Goal: Find specific page/section: Find specific page/section

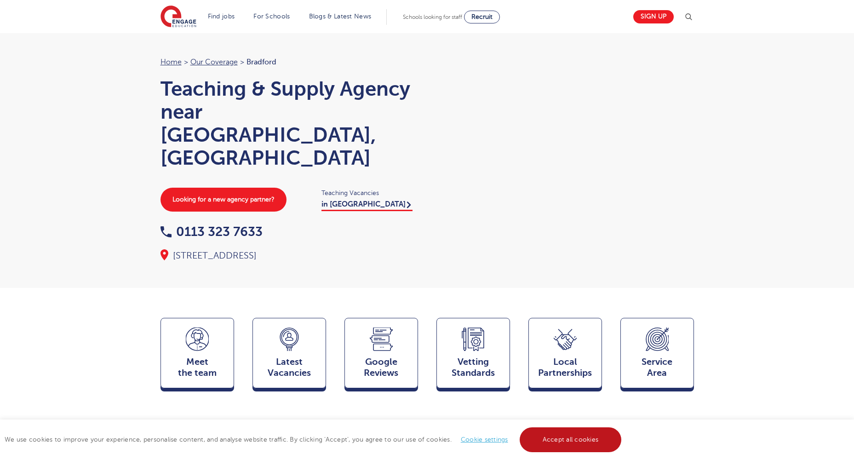
click at [588, 434] on link "Accept all cookies" at bounding box center [571, 439] width 102 height 25
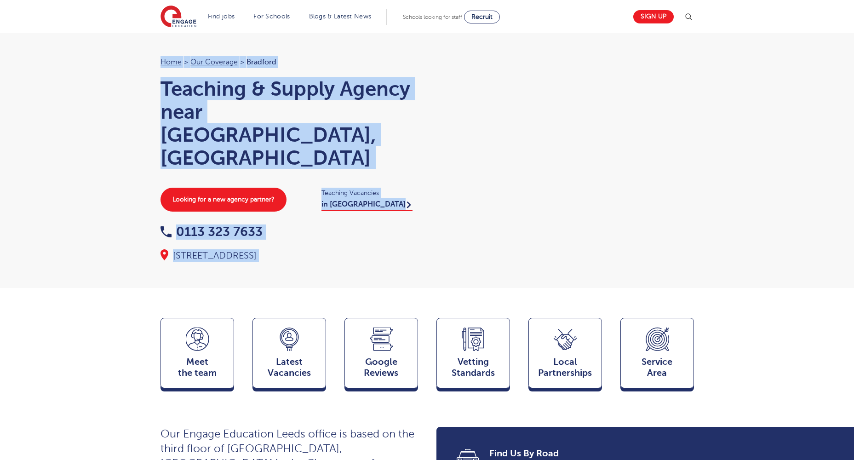
drag, startPoint x: 131, startPoint y: 57, endPoint x: 548, endPoint y: 224, distance: 449.6
click at [548, 224] on div "Home > Our coverage > Bradford Teaching & Supply Agency near [GEOGRAPHIC_DATA],…" at bounding box center [427, 144] width 854 height 288
click at [111, 126] on div "Home > Our coverage > Bradford Teaching & Supply Agency near [GEOGRAPHIC_DATA],…" at bounding box center [427, 144] width 854 height 288
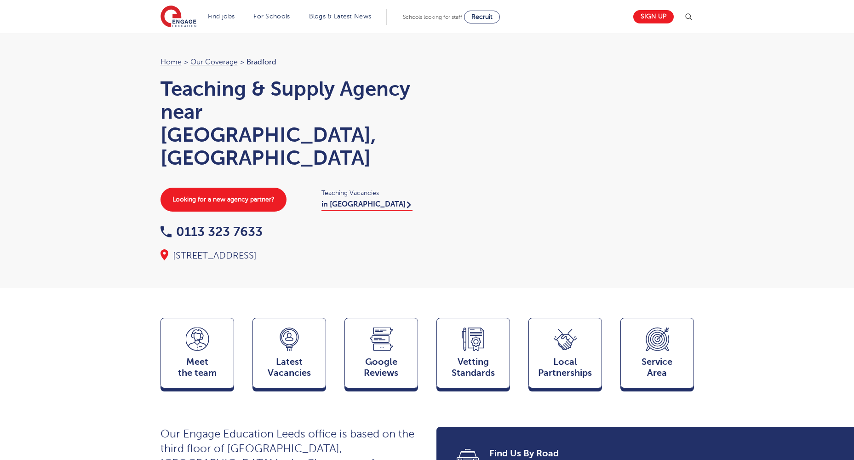
click at [73, 70] on div "Home > Our coverage > Bradford Teaching & Supply Agency near [GEOGRAPHIC_DATA],…" at bounding box center [427, 144] width 854 height 288
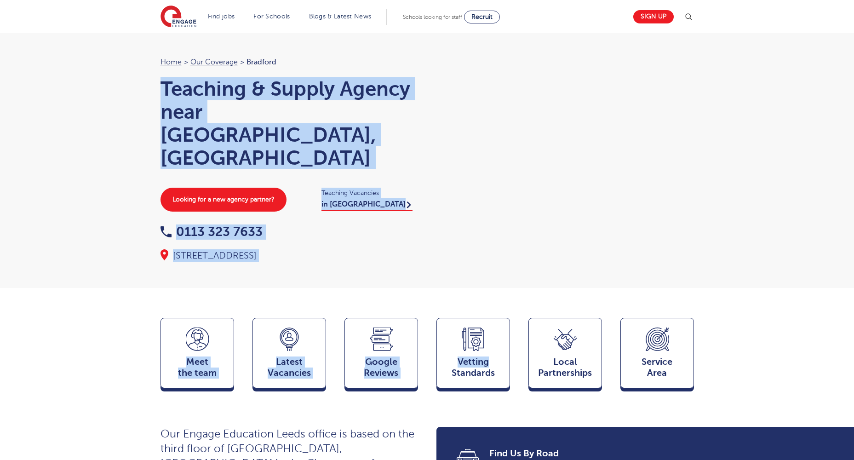
drag, startPoint x: 73, startPoint y: 70, endPoint x: 510, endPoint y: 318, distance: 503.0
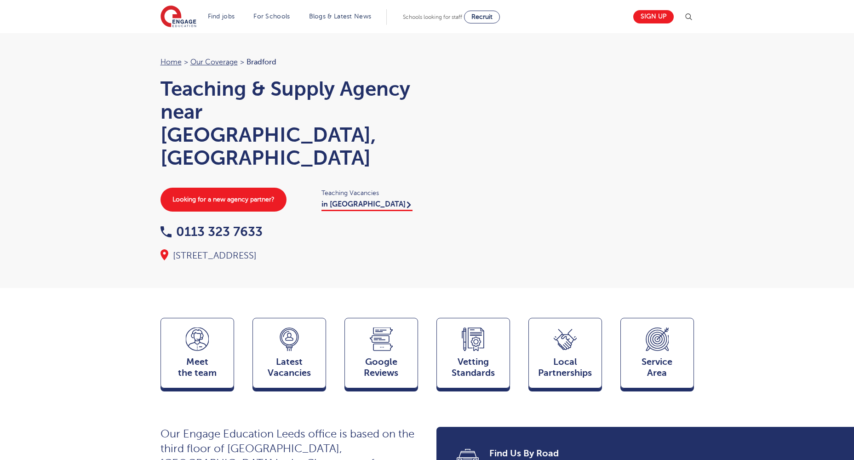
click at [75, 56] on div "Home > Our coverage > Bradford Teaching & Supply Agency near [GEOGRAPHIC_DATA],…" at bounding box center [427, 144] width 854 height 288
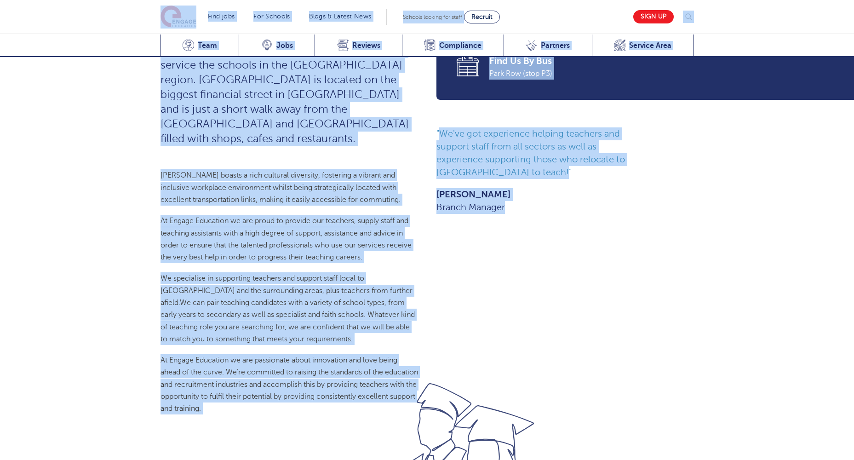
drag, startPoint x: 103, startPoint y: 16, endPoint x: 676, endPoint y: 456, distance: 722.8
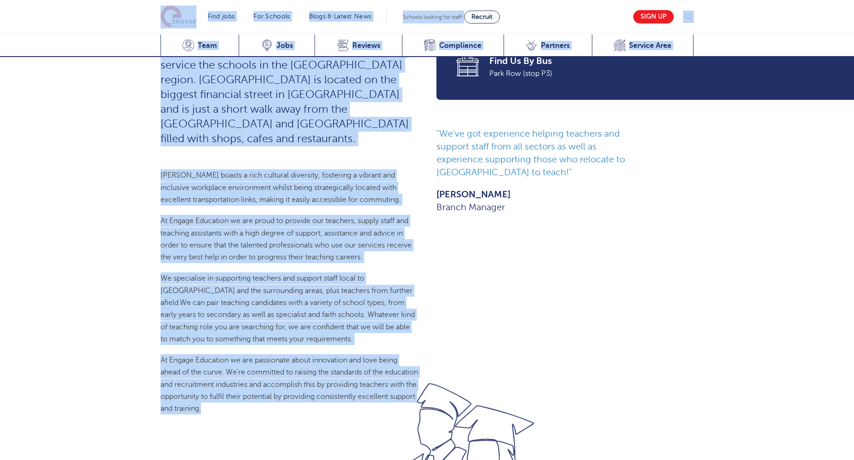
scroll to position [479, 0]
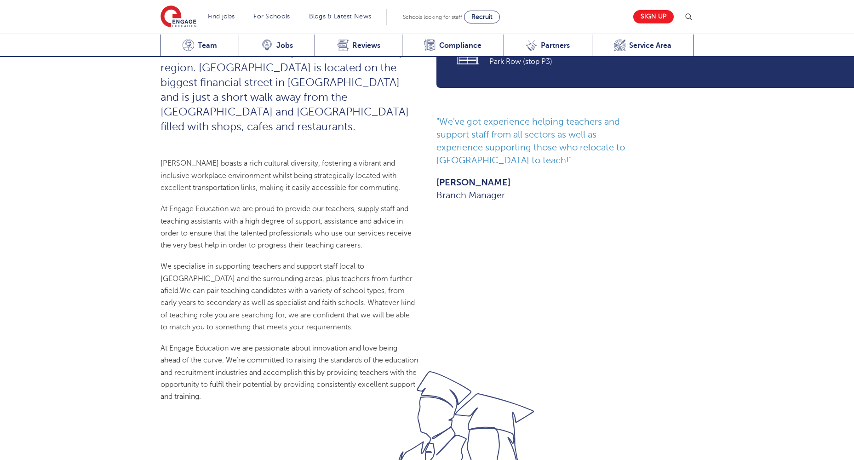
click at [563, 144] on div "We've got experience helping teachers and support staff from all sectors as wel…" at bounding box center [537, 158] width 202 height 86
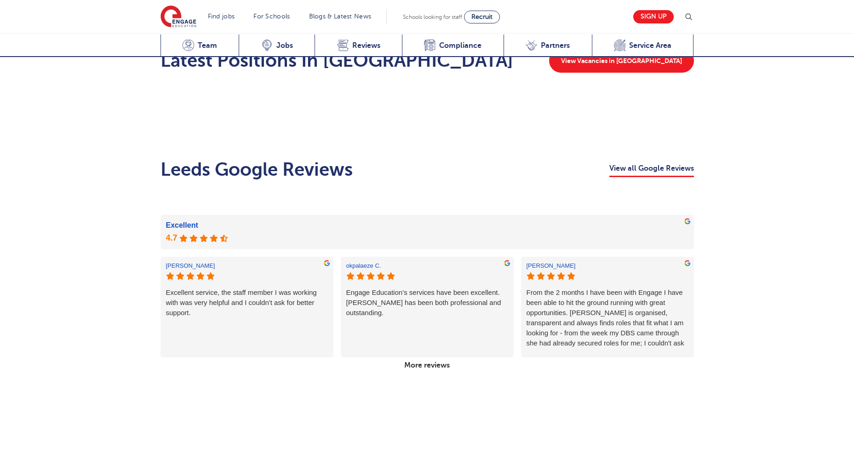
scroll to position [0, 0]
